Goal: Task Accomplishment & Management: Use online tool/utility

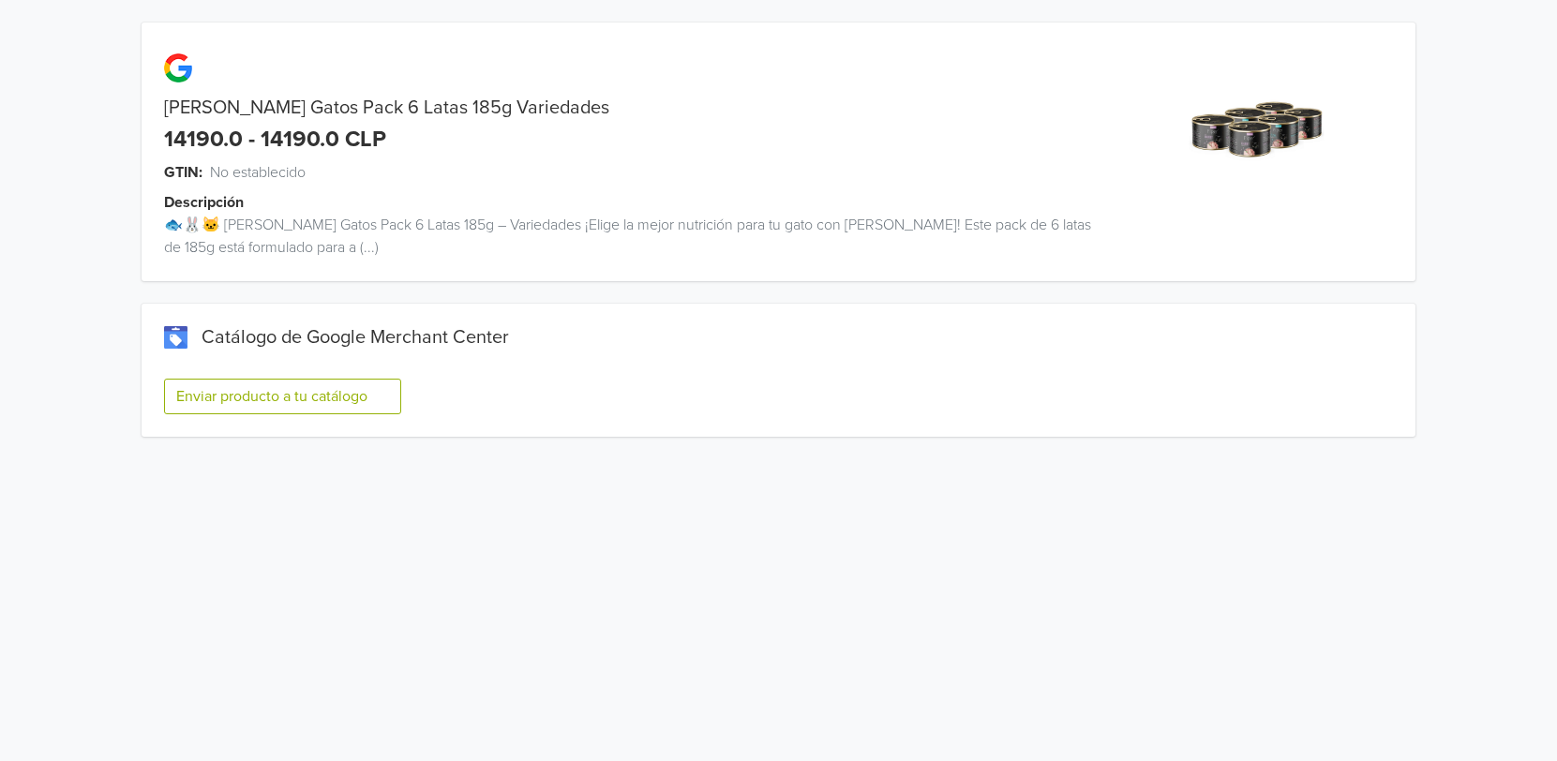
click at [221, 397] on button "Enviar producto a tu catálogo" at bounding box center [282, 397] width 237 height 36
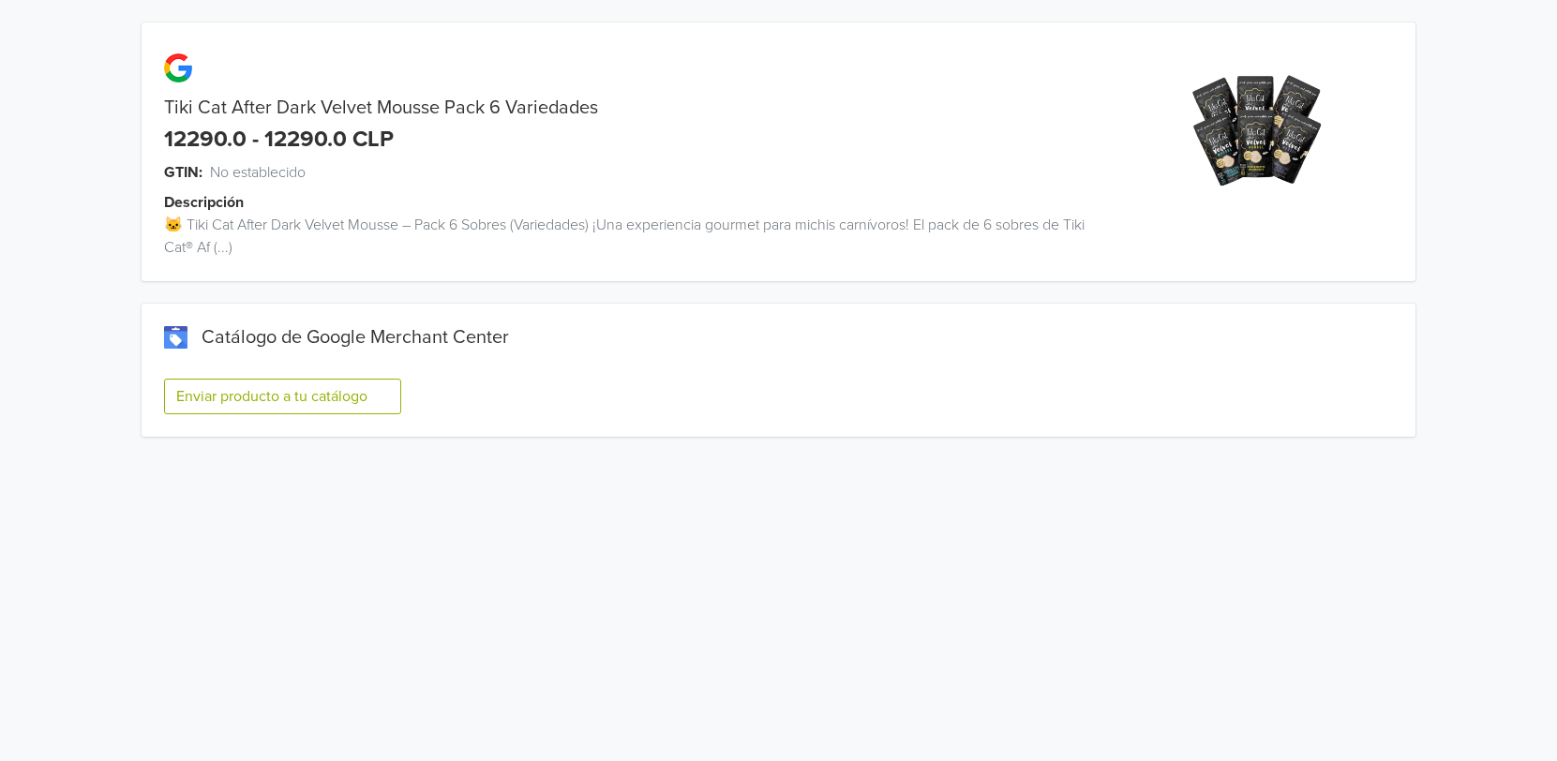
click at [331, 389] on button "Enviar producto a tu catálogo" at bounding box center [282, 397] width 237 height 36
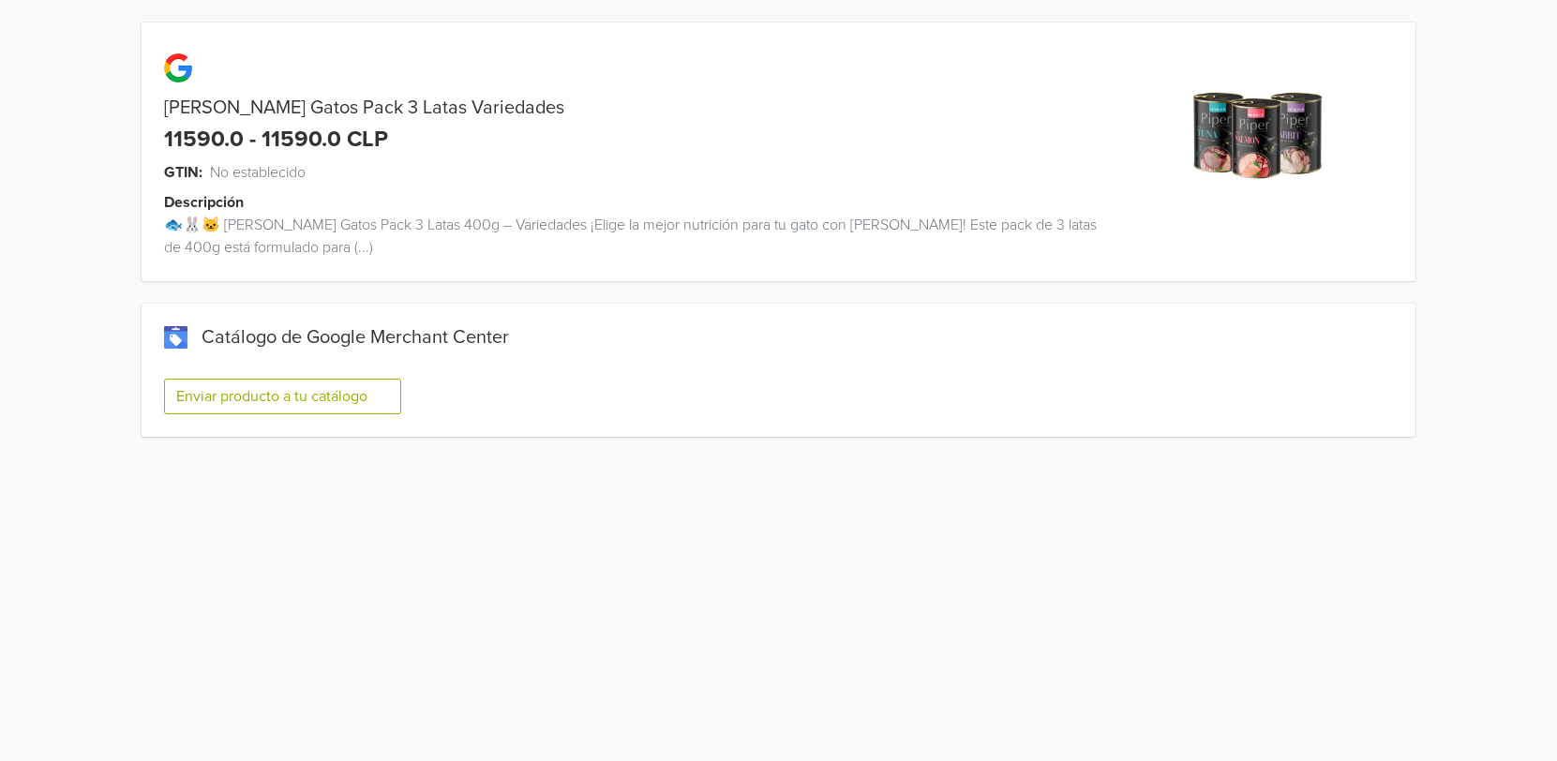
click at [338, 393] on button "Enviar producto a tu catálogo" at bounding box center [282, 397] width 237 height 36
